Goal: Information Seeking & Learning: Learn about a topic

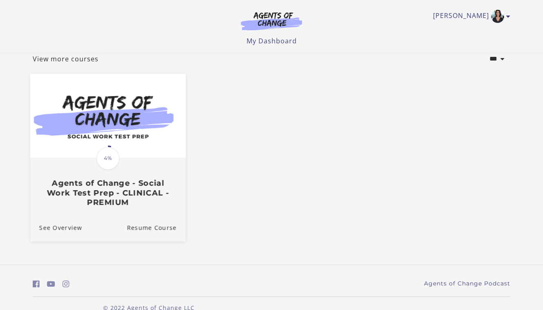
scroll to position [51, 0]
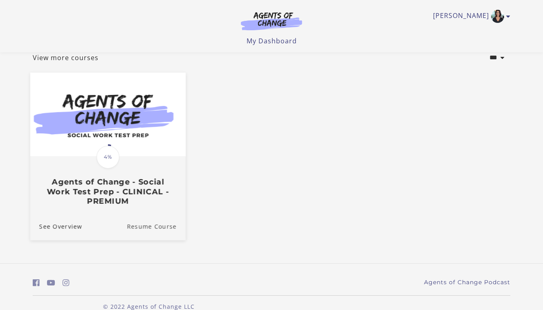
click at [132, 227] on link "Resume Course" at bounding box center [156, 225] width 59 height 27
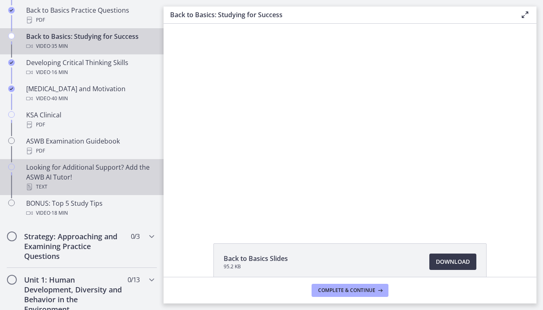
scroll to position [291, 0]
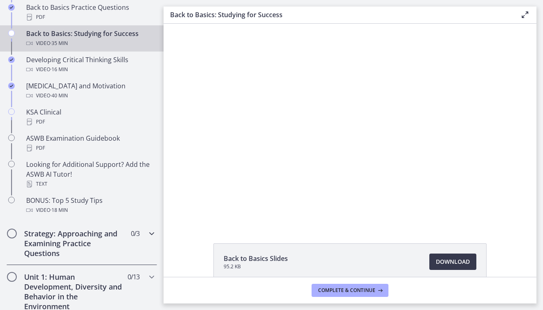
click at [85, 236] on h2 "Strategy: Approaching and Examining Practice Questions" at bounding box center [74, 242] width 100 height 29
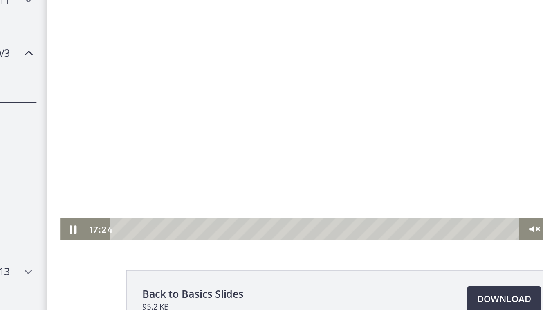
scroll to position [18, 0]
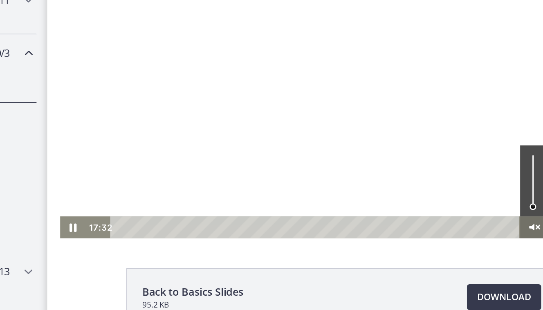
click at [356, 115] on icon "Unmute" at bounding box center [354, 115] width 16 height 14
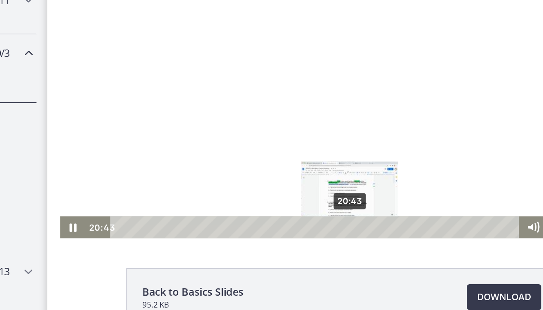
click at [239, 114] on div "20:43" at bounding box center [217, 115] width 249 height 14
click at [235, 113] on div "20:08" at bounding box center [217, 115] width 249 height 14
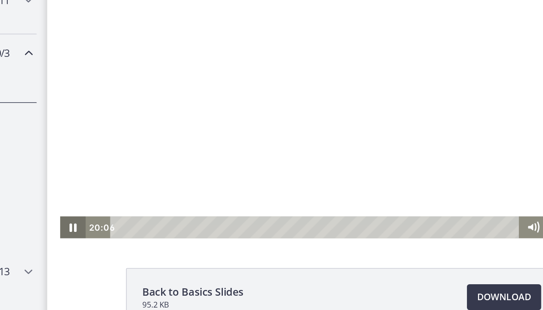
click at [62, 116] on icon "Pause" at bounding box center [63, 115] width 4 height 5
click at [62, 116] on icon "Play Video" at bounding box center [64, 115] width 16 height 14
click at [62, 116] on icon "Pause" at bounding box center [63, 115] width 5 height 7
click at [63, 114] on icon "Play Video" at bounding box center [63, 115] width 5 height 7
click at [63, 114] on icon "Pause" at bounding box center [64, 115] width 20 height 17
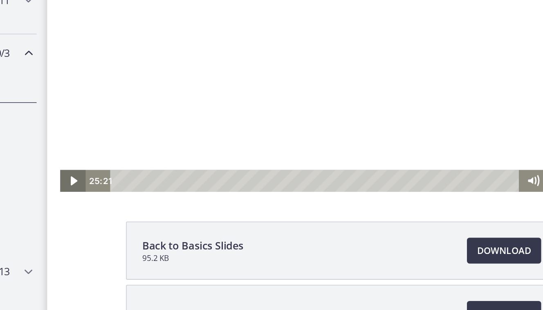
scroll to position [47, 0]
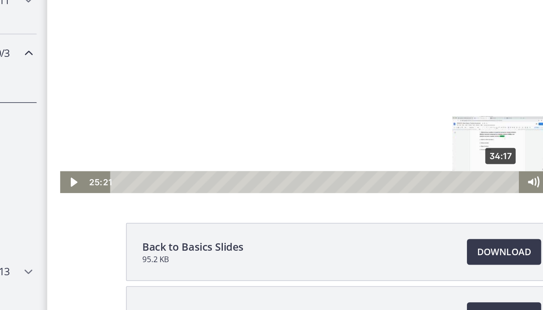
click at [335, 71] on div "34:17" at bounding box center [217, 70] width 249 height 14
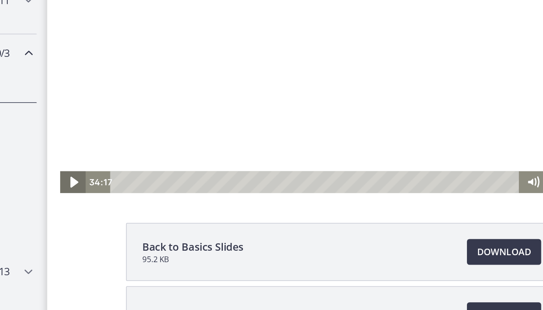
click at [64, 74] on icon "Play Video" at bounding box center [64, 70] width 20 height 17
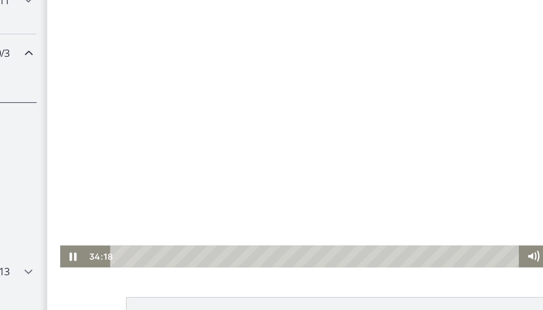
scroll to position [0, 0]
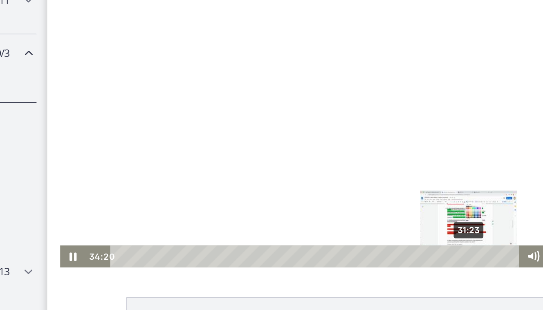
click at [314, 143] on div "31:23" at bounding box center [217, 144] width 249 height 14
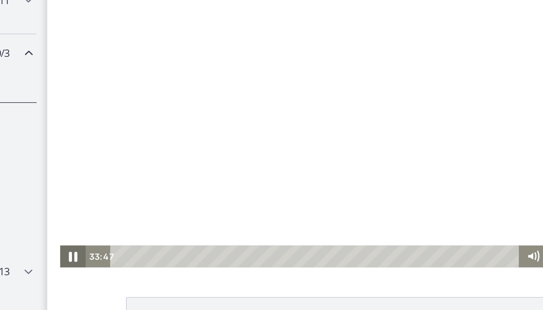
click at [61, 144] on icon "Pause" at bounding box center [64, 144] width 20 height 17
click at [61, 144] on icon "Play Video" at bounding box center [64, 144] width 16 height 14
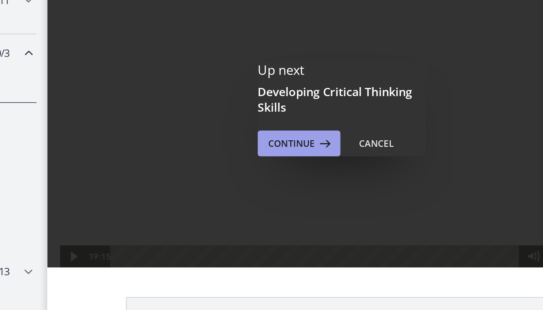
click at [303, 141] on span "Continue" at bounding box center [317, 146] width 29 height 10
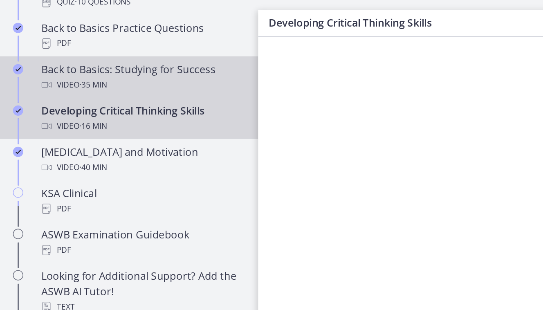
scroll to position [285, 0]
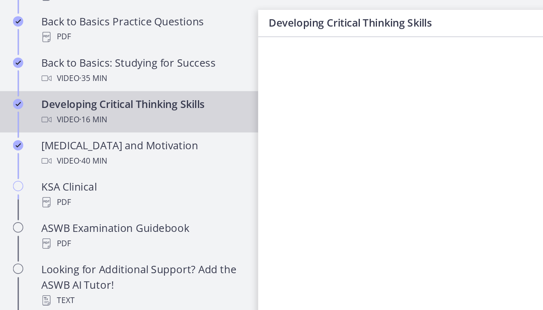
click at [304, 127] on div at bounding box center [444, 137] width 357 height 201
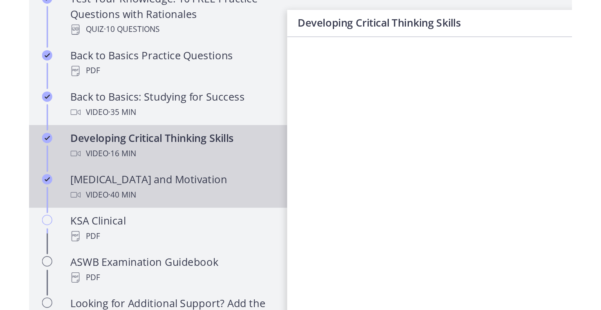
scroll to position [265, 0]
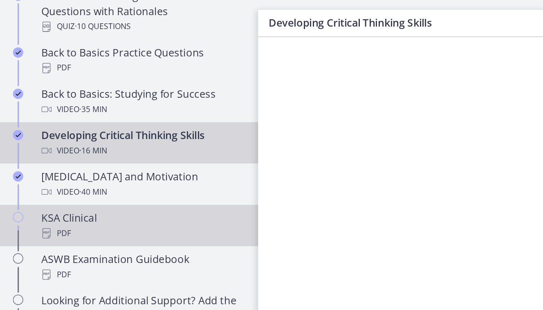
click at [55, 140] on div "KSA Clinical PDF" at bounding box center [89, 143] width 127 height 20
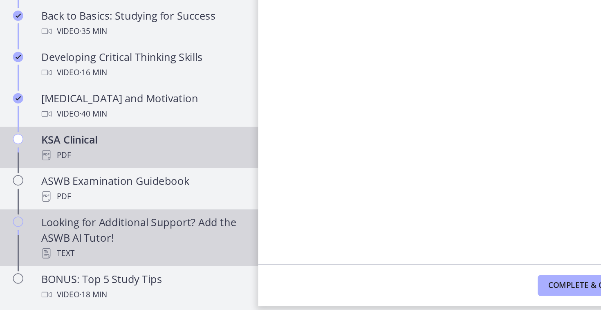
scroll to position [200, 0]
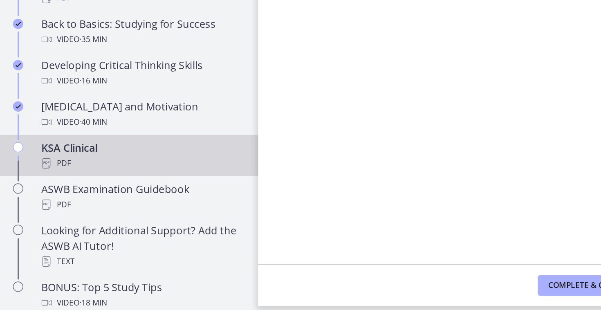
click at [55, 198] on div "KSA Clinical PDF" at bounding box center [89, 208] width 127 height 20
click at [344, 284] on button "Complete & continue" at bounding box center [378, 290] width 77 height 13
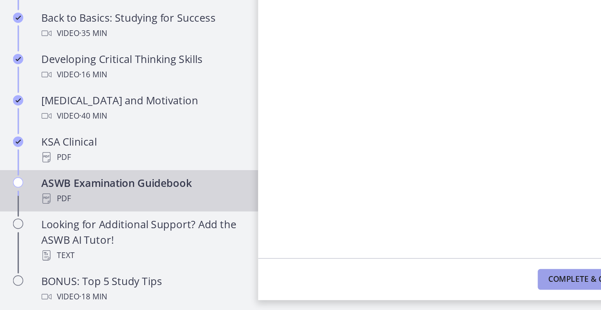
click at [355, 287] on span "Complete & continue" at bounding box center [375, 290] width 57 height 7
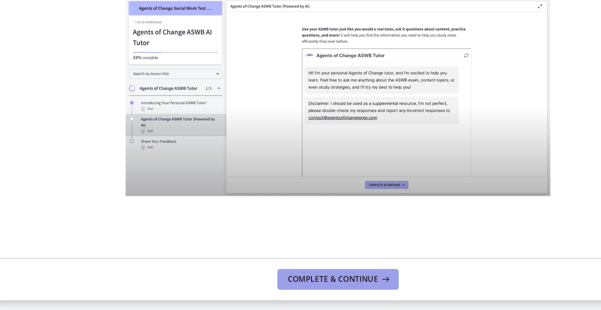
click at [404, 287] on icon at bounding box center [408, 290] width 8 height 7
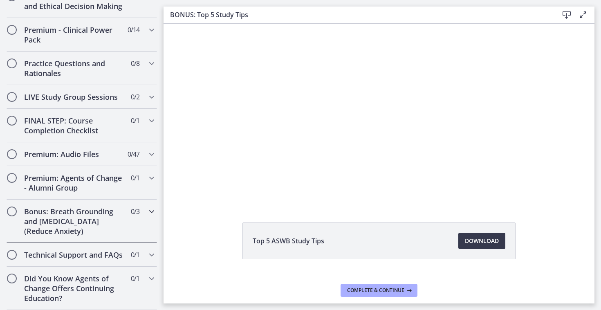
scroll to position [702, 0]
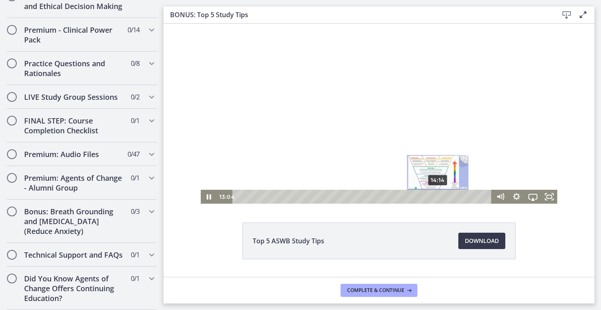
click at [438, 194] on div "14:14" at bounding box center [363, 197] width 249 height 14
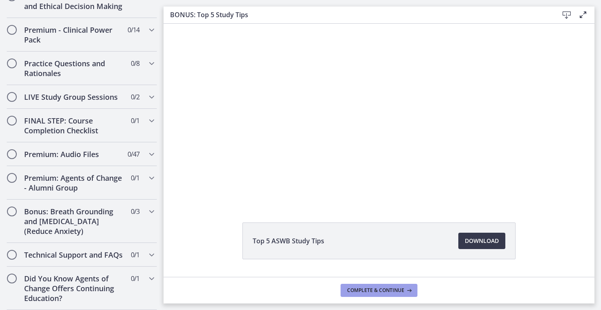
click at [370, 290] on span "Complete & continue" at bounding box center [375, 290] width 57 height 7
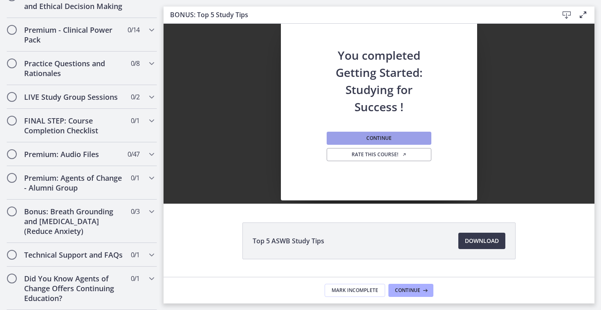
click at [378, 137] on span "Continue" at bounding box center [378, 138] width 25 height 7
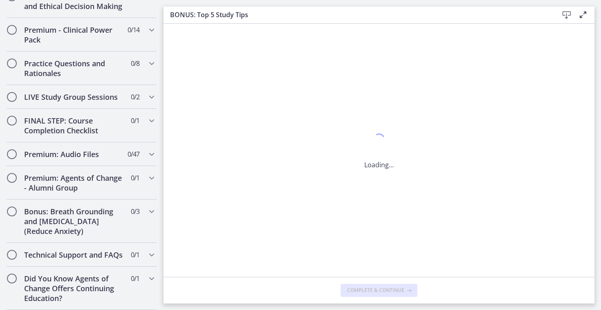
scroll to position [0, 0]
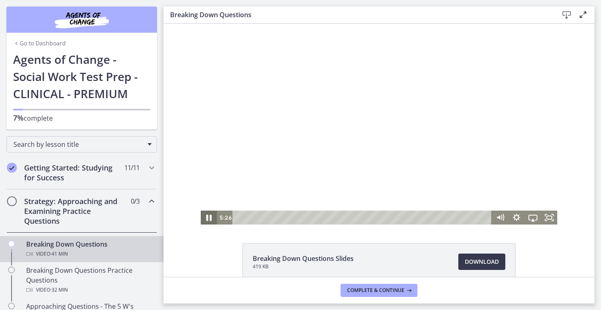
click at [208, 215] on icon "Pause" at bounding box center [208, 218] width 5 height 7
click at [208, 215] on icon "Play Video" at bounding box center [209, 217] width 5 height 7
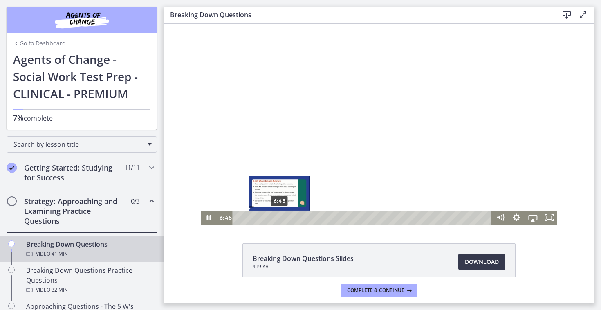
click at [280, 217] on div "6:45" at bounding box center [363, 217] width 249 height 14
click at [286, 216] on div "7:50" at bounding box center [363, 217] width 249 height 14
click at [286, 216] on div "Playbar" at bounding box center [286, 217] width 4 height 4
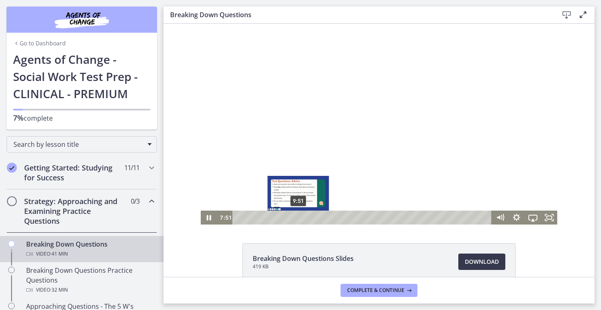
click at [298, 217] on div "9:51" at bounding box center [363, 217] width 249 height 14
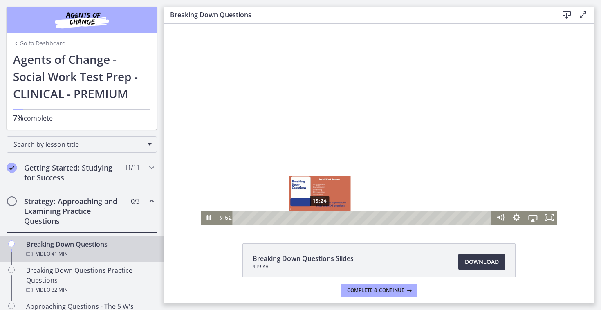
click at [320, 216] on div "13:24" at bounding box center [363, 217] width 249 height 14
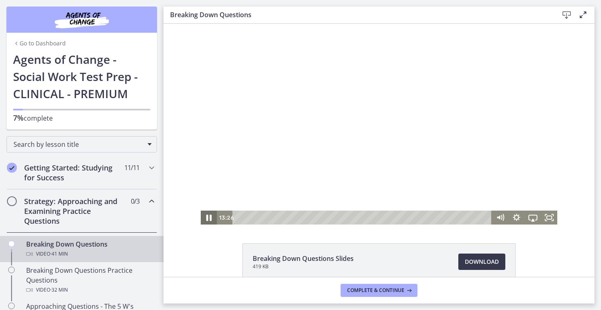
click at [206, 216] on icon "Pause" at bounding box center [209, 217] width 20 height 17
click at [206, 216] on icon "Play Video" at bounding box center [209, 217] width 20 height 17
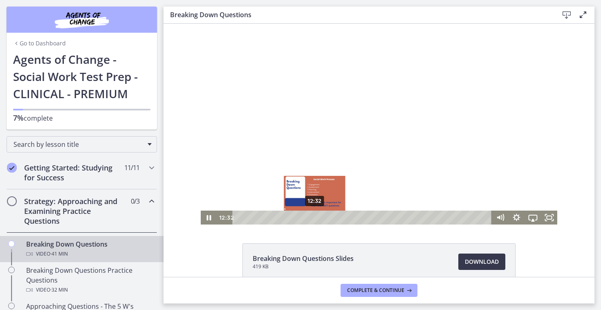
click at [315, 216] on div "12:32" at bounding box center [363, 217] width 249 height 14
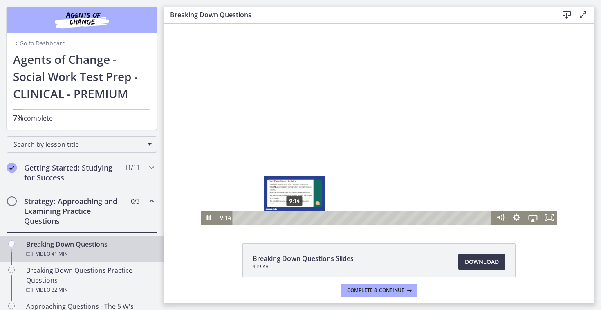
click at [295, 217] on div "9:14" at bounding box center [363, 217] width 249 height 14
click at [297, 217] on div "9:43" at bounding box center [363, 217] width 249 height 14
click at [300, 217] on div "10:07" at bounding box center [363, 217] width 249 height 14
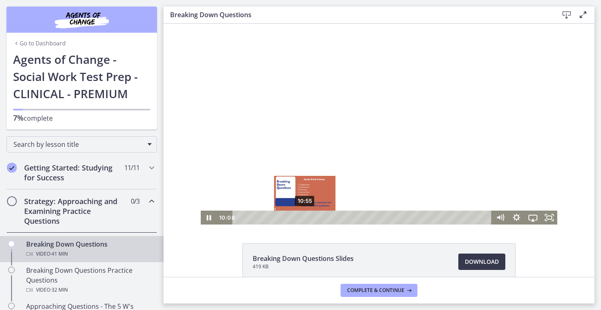
click at [305, 216] on div "10:55" at bounding box center [363, 217] width 249 height 14
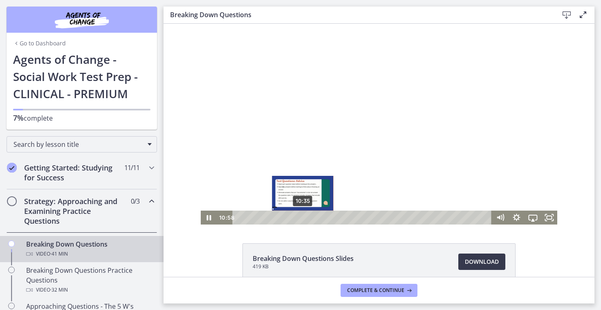
click at [303, 216] on div "Playbar" at bounding box center [304, 217] width 4 height 4
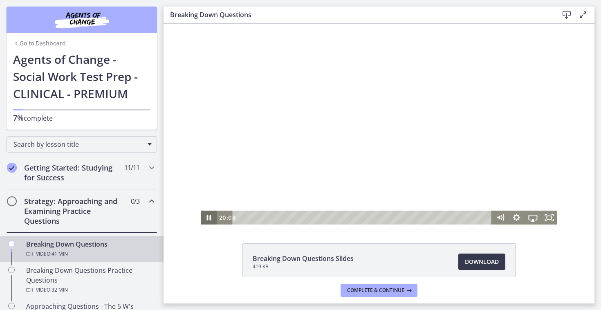
click at [210, 220] on icon "Pause" at bounding box center [209, 217] width 4 height 5
click at [210, 220] on icon "Play Video" at bounding box center [209, 217] width 20 height 17
click at [210, 220] on icon "Pause" at bounding box center [209, 217] width 4 height 5
